Goal: Transaction & Acquisition: Book appointment/travel/reservation

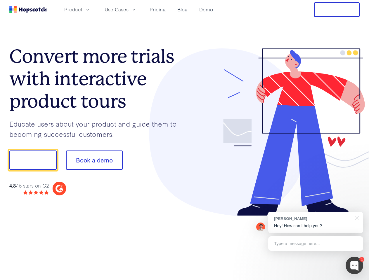
click at [185, 140] on div at bounding box center [272, 132] width 175 height 168
click at [82, 9] on span "Product" at bounding box center [73, 9] width 18 height 7
click at [129, 9] on span "Use Cases" at bounding box center [117, 9] width 24 height 7
click at [337, 10] on button "Free Trial" at bounding box center [337, 9] width 46 height 15
click at [33, 160] on button "Show me!" at bounding box center [32, 160] width 47 height 19
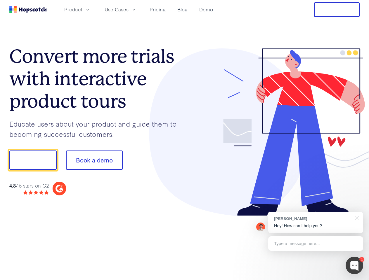
click at [94, 160] on button "Book a demo" at bounding box center [94, 160] width 57 height 19
click at [354, 266] on div at bounding box center [355, 266] width 18 height 18
click at [315, 223] on div "[PERSON_NAME] Hey! How can I help you?" at bounding box center [315, 223] width 95 height 22
click at [356, 218] on div at bounding box center [355, 218] width 15 height 12
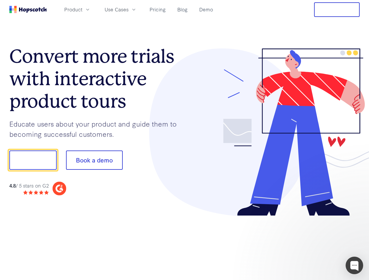
click at [315, 244] on div at bounding box center [309, 159] width 110 height 195
